Goal: Task Accomplishment & Management: Manage account settings

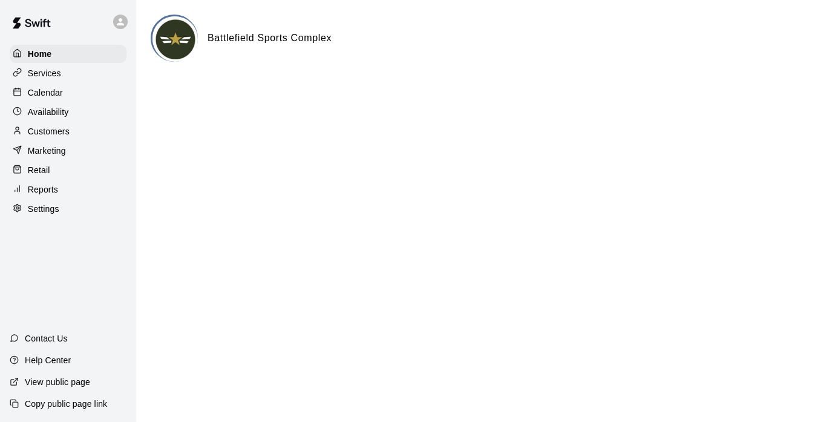
click at [48, 74] on p "Services" at bounding box center [44, 73] width 33 height 12
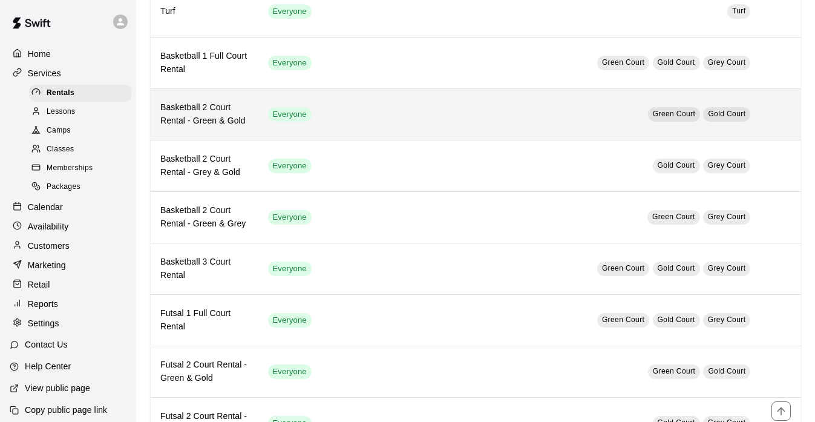
scroll to position [516, 0]
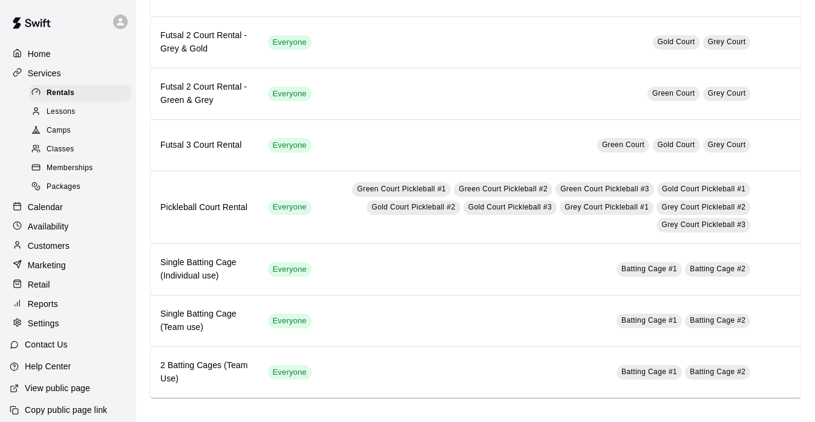
click at [67, 170] on span "Memberships" at bounding box center [70, 168] width 46 height 12
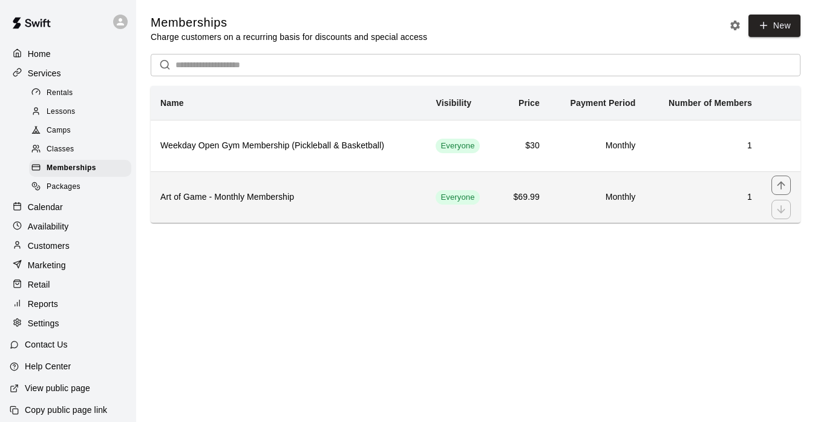
click at [272, 201] on h6 "Art of Game - Monthly Membership" at bounding box center [288, 197] width 256 height 13
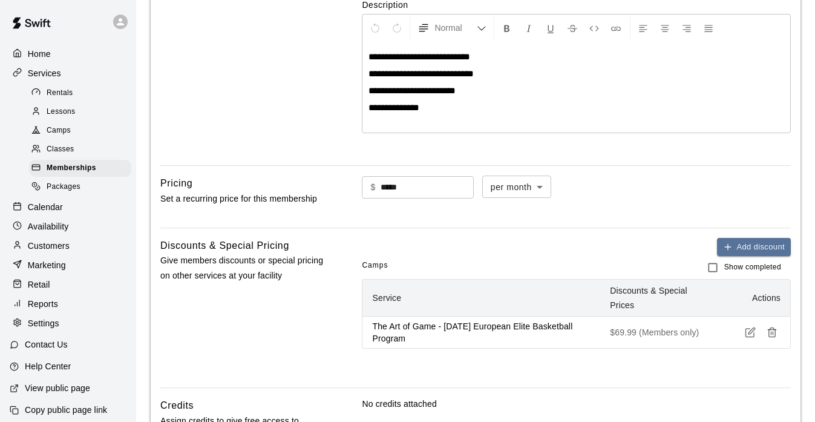
scroll to position [634, 0]
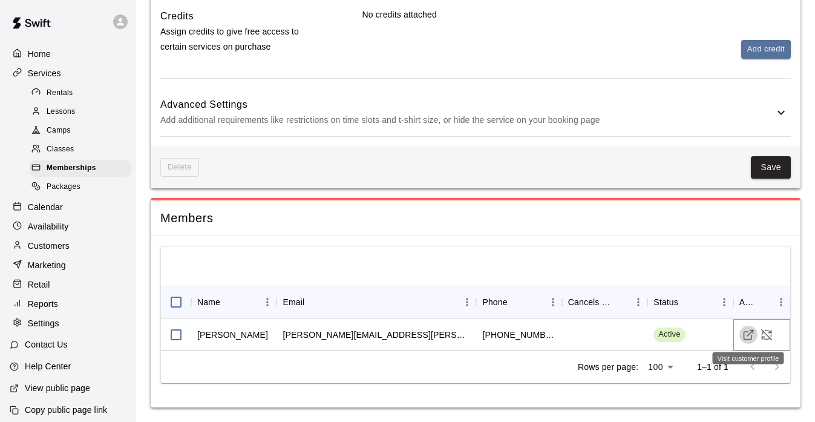
click at [746, 335] on icon "Visit customer profile" at bounding box center [748, 335] width 12 height 12
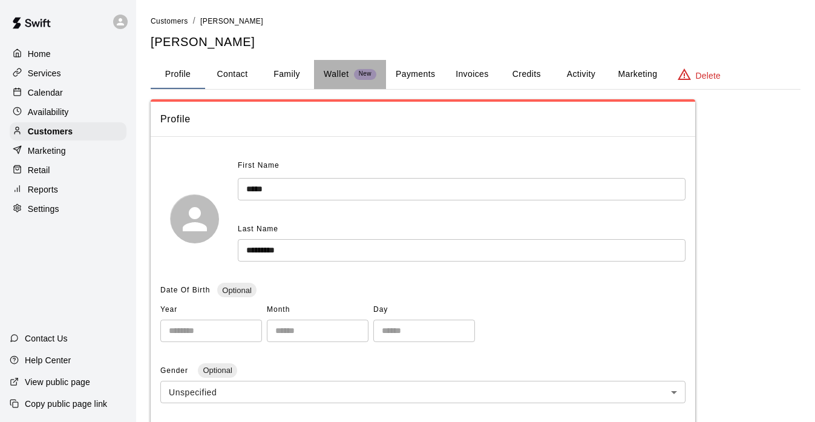
click at [341, 72] on p "Wallet" at bounding box center [336, 74] width 25 height 13
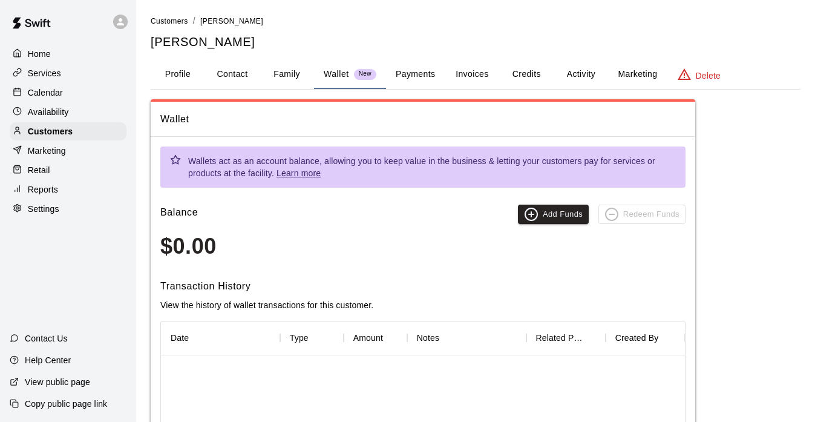
click at [416, 70] on button "Payments" at bounding box center [415, 74] width 59 height 29
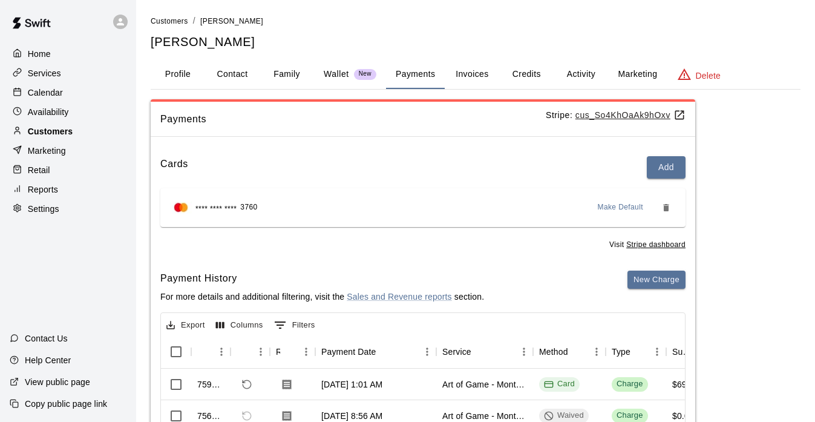
click at [45, 126] on p "Customers" at bounding box center [50, 131] width 45 height 12
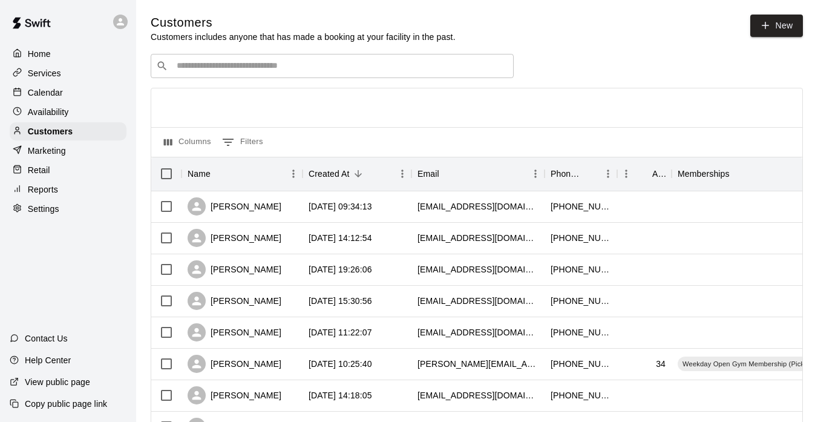
click at [50, 71] on p "Services" at bounding box center [44, 73] width 33 height 12
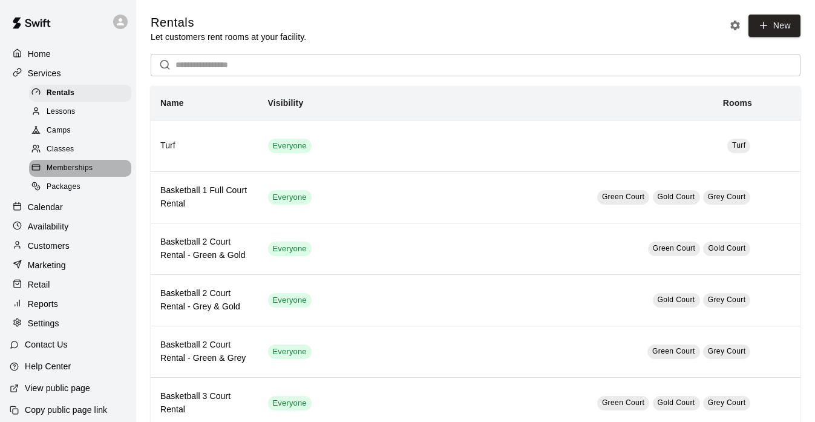
click at [65, 168] on span "Memberships" at bounding box center [70, 168] width 46 height 12
